Goal: Find contact information: Obtain details needed to contact an individual or organization

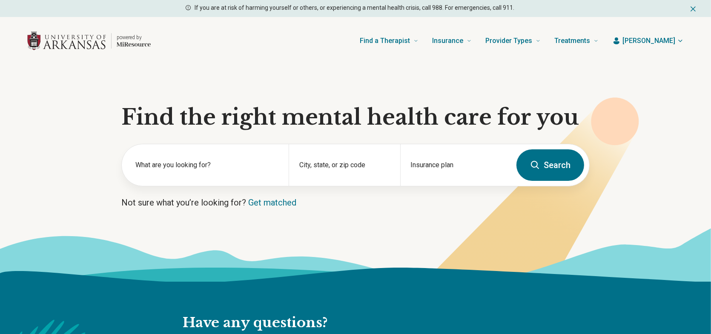
click at [652, 40] on button "[PERSON_NAME]" at bounding box center [647, 41] width 71 height 10
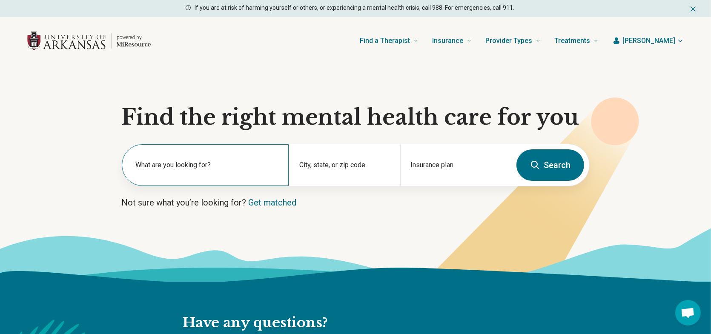
click at [205, 164] on label "What are you looking for?" at bounding box center [206, 165] width 143 height 10
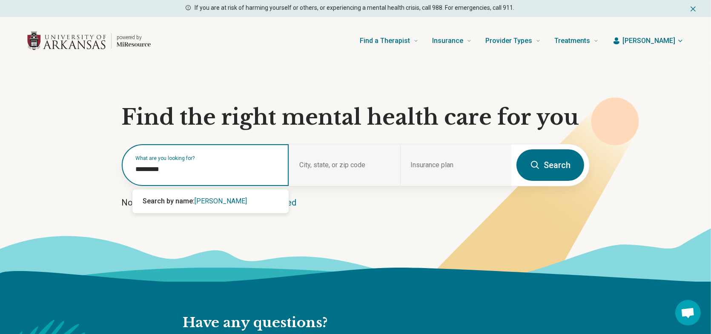
type input "**********"
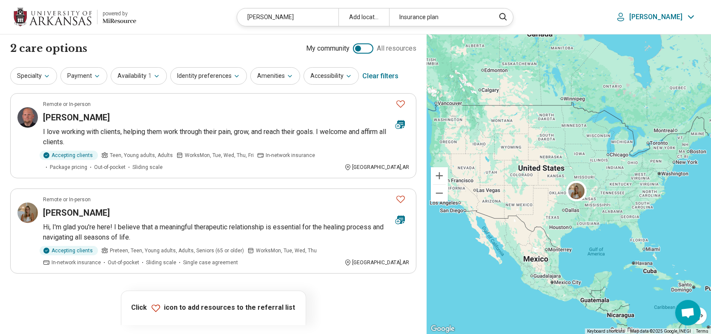
click at [149, 112] on div "[PERSON_NAME]" at bounding box center [216, 117] width 346 height 12
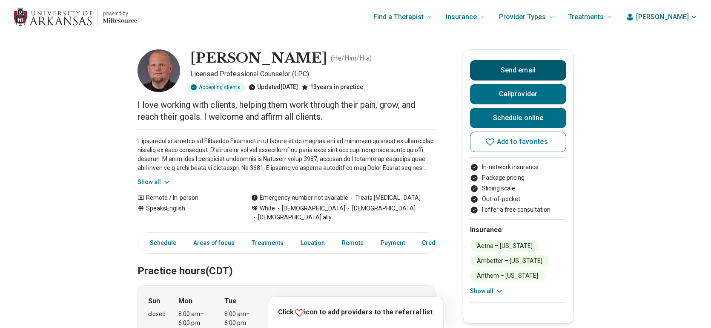
click at [519, 68] on button "Send email" at bounding box center [518, 70] width 96 height 20
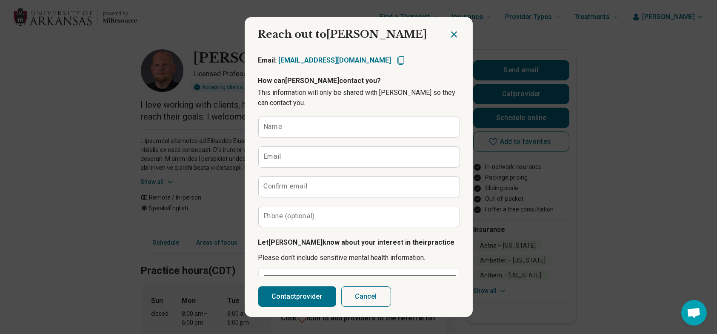
click at [401, 59] on icon "Copy email" at bounding box center [400, 60] width 7 height 9
type textarea "*"
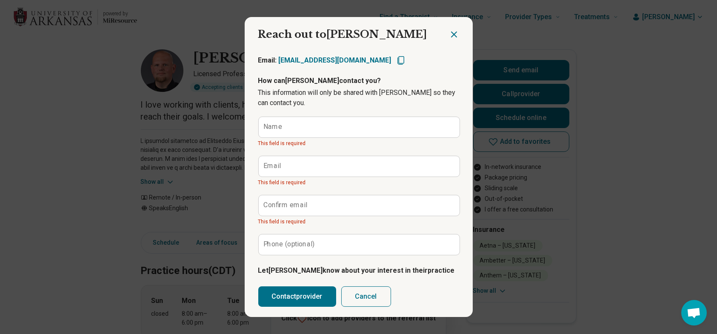
click at [453, 27] on div at bounding box center [461, 31] width 24 height 28
click at [453, 28] on div at bounding box center [461, 31] width 24 height 28
click at [452, 31] on icon "Close dialog" at bounding box center [454, 34] width 10 height 10
